Goal: Information Seeking & Learning: Learn about a topic

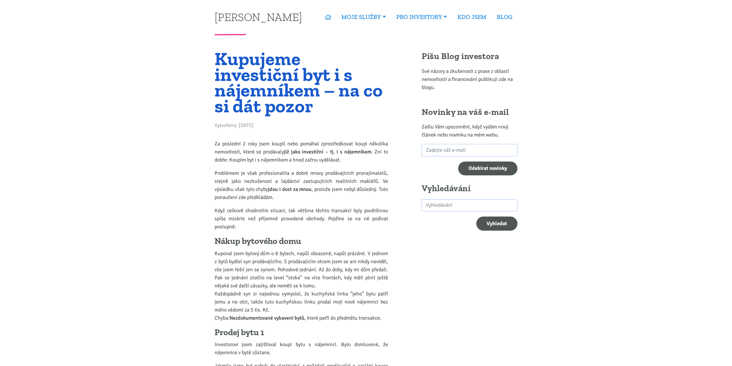
scroll to position [201, 0]
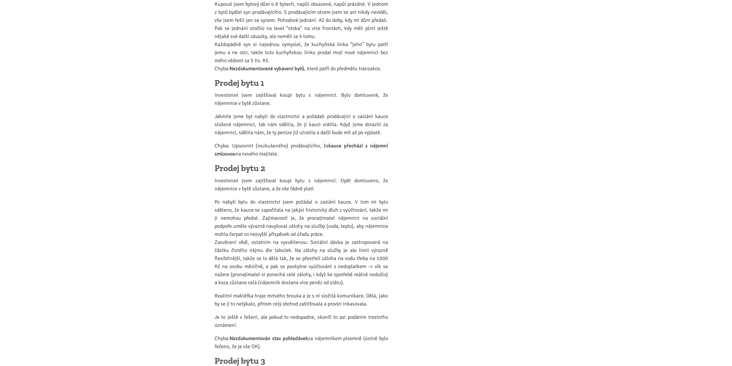
scroll to position [259, 0]
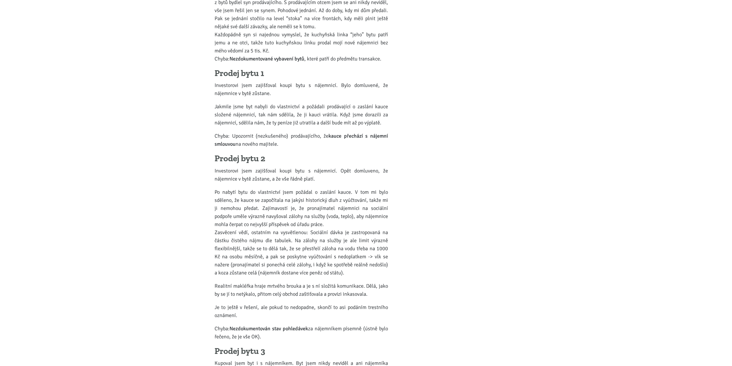
drag, startPoint x: 233, startPoint y: 135, endPoint x: 291, endPoint y: 140, distance: 58.9
click at [291, 140] on p "Chyba: Upozornit (nezkušeného) prodávajícího, že kauce přechází s nájemní smlou…" at bounding box center [301, 140] width 173 height 16
copy p "Upozornit (nezkušeného) prodávajícího, že kauce přechází s nájemní smlouvou na …"
click at [313, 190] on p "Po nabytí bytu do vlastnictví jsem požádal o zaslání kauce. V tom mi bylo sděle…" at bounding box center [301, 232] width 173 height 89
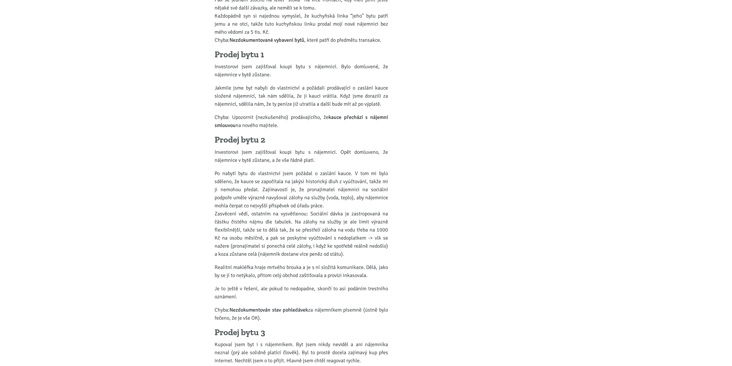
scroll to position [288, 0]
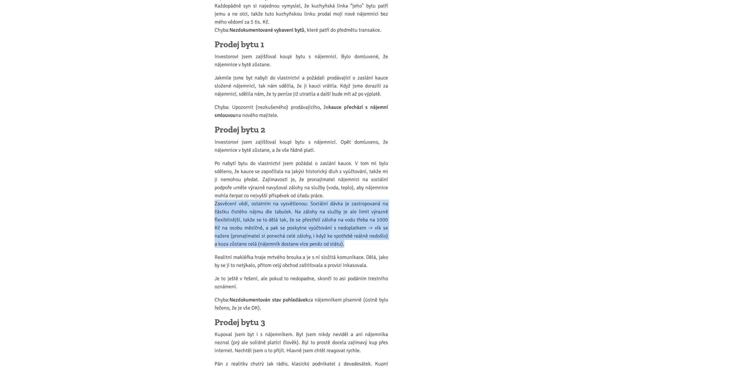
drag, startPoint x: 345, startPoint y: 244, endPoint x: 210, endPoint y: 206, distance: 139.7
click at [210, 206] on body "Tomáš Kučera ÚVOD MOJE SLUŽBY Strategický mentoring Financování bez limitu Kupt…" at bounding box center [366, 339] width 732 height 1254
copy p "Zasvěcení vědí, ostatním na vysvětlenou: Sociální dávka je zastropovaná na část…"
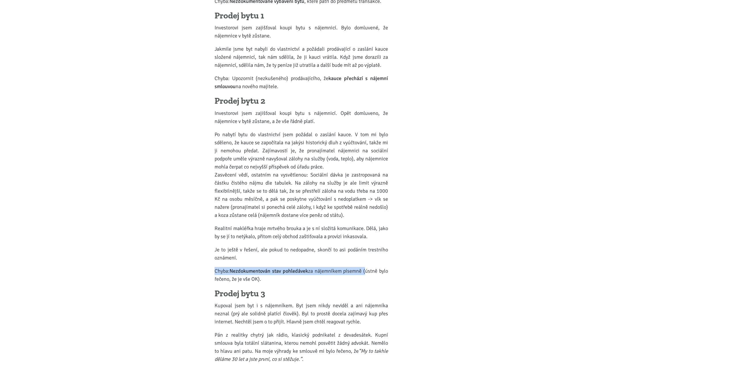
drag, startPoint x: 215, startPoint y: 270, endPoint x: 363, endPoint y: 270, distance: 148.7
click at [363, 270] on p "Chyba: Nezdokumentován stav pohledávek za nájemníkem písemně (ústně bylo řečeno…" at bounding box center [301, 275] width 173 height 16
copy p "Chyba: Nezdokumentován stav pohledávek za nájemníkem písemně"
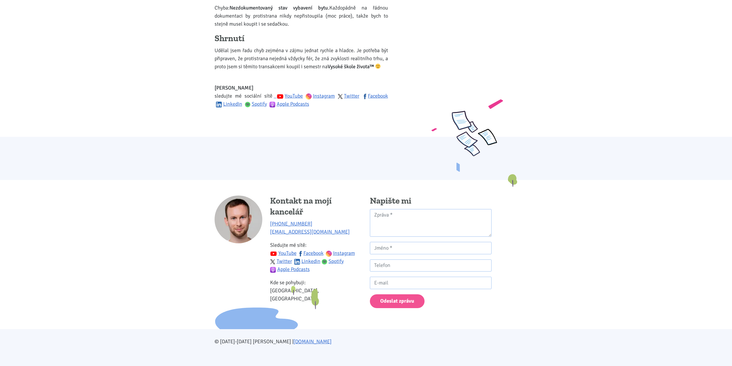
scroll to position [888, 0]
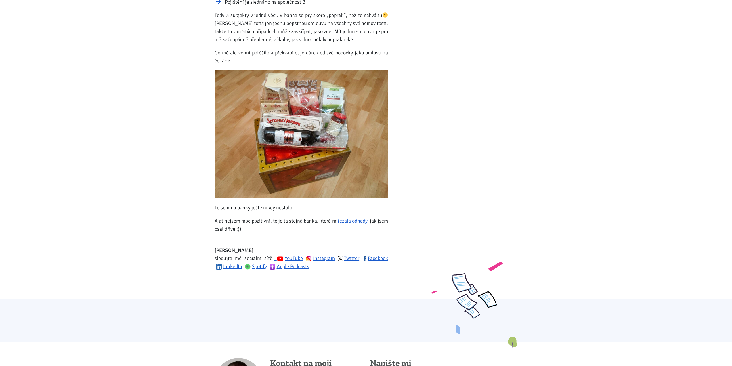
scroll to position [259, 0]
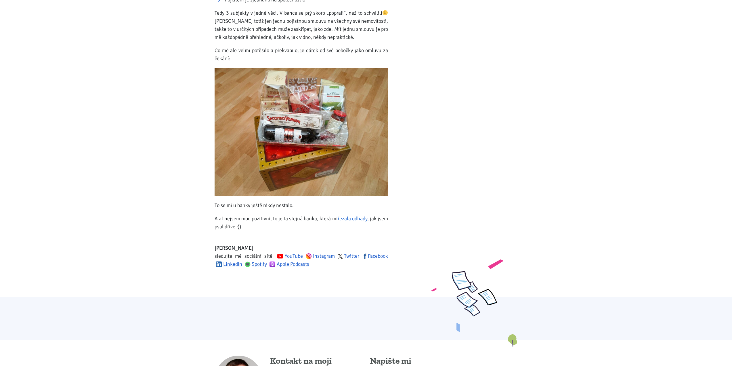
click at [357, 220] on link "řezala odhady" at bounding box center [353, 218] width 30 height 6
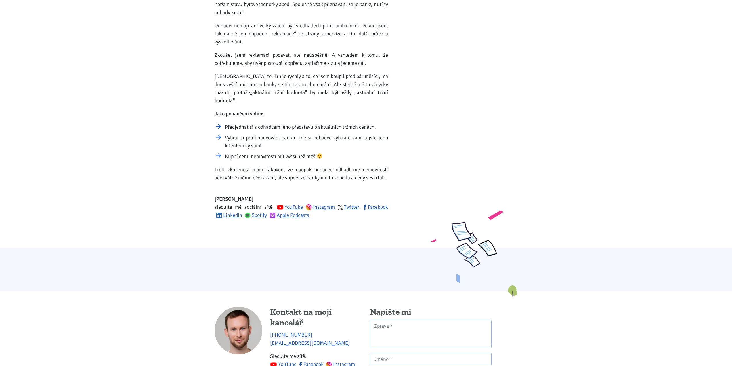
scroll to position [403, 0]
